Goal: Communication & Community: Answer question/provide support

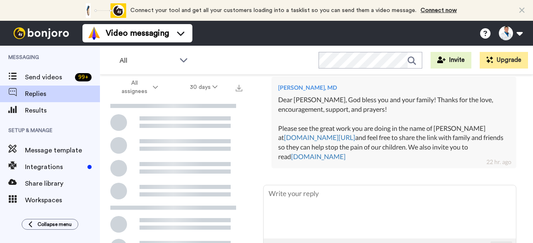
scroll to position [189, 0]
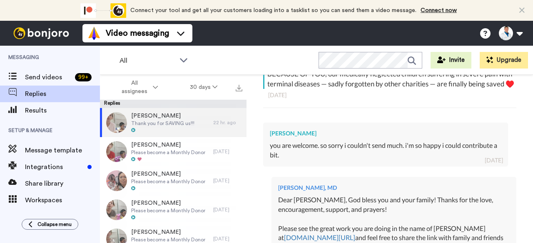
drag, startPoint x: 381, startPoint y: 131, endPoint x: 338, endPoint y: 233, distance: 111.0
click at [338, 233] on div "Dear [PERSON_NAME], God bless you and your family! Thanks for the love, encoura…" at bounding box center [393, 229] width 231 height 67
copy div "[DEMOGRAPHIC_DATA] bless you and your family! Thanks for the love, encouragemen…"
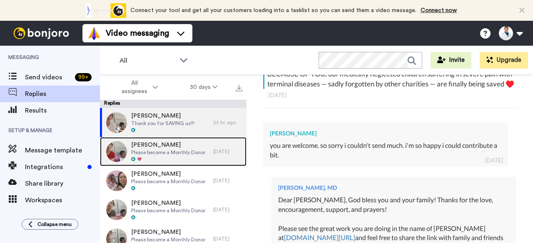
click at [206, 153] on div "[PERSON_NAME] Please become a Monthly Donor" at bounding box center [156, 151] width 113 height 29
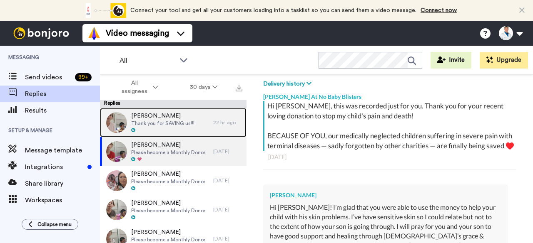
click at [204, 125] on div "Oluwabusayo Abagun Thank you for SAVING us!!!" at bounding box center [156, 122] width 113 height 29
type textarea "x"
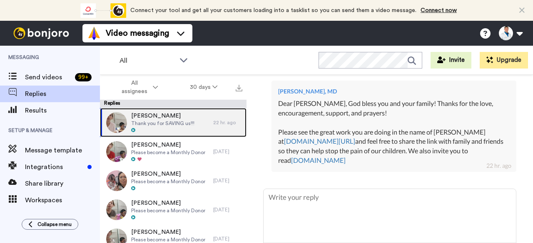
scroll to position [286, 0]
